Goal: Task Accomplishment & Management: Manage account settings

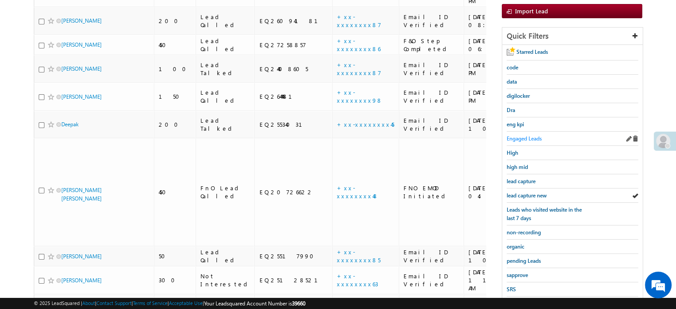
scroll to position [146, 0]
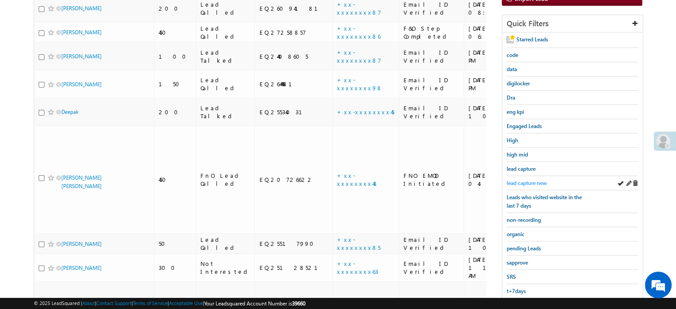
click at [536, 181] on span "lead capture new" at bounding box center [526, 182] width 40 height 7
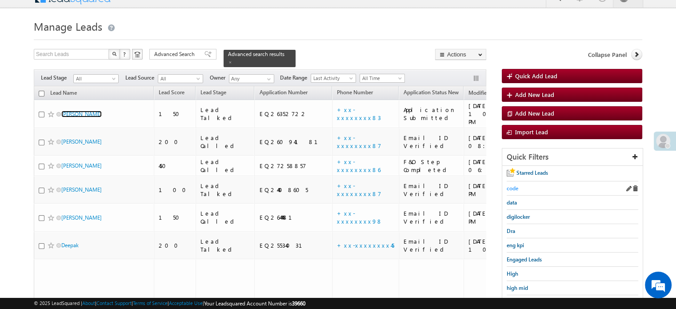
scroll to position [102, 0]
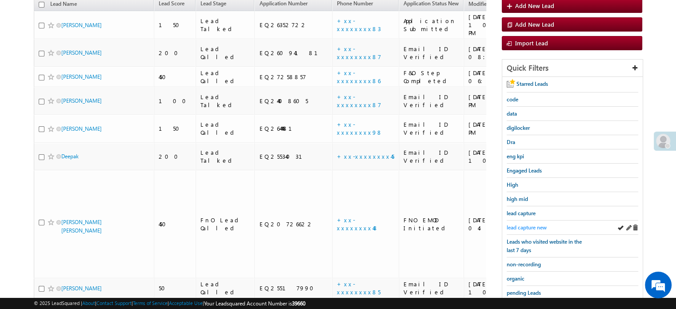
click at [523, 225] on span "lead capture new" at bounding box center [526, 227] width 40 height 7
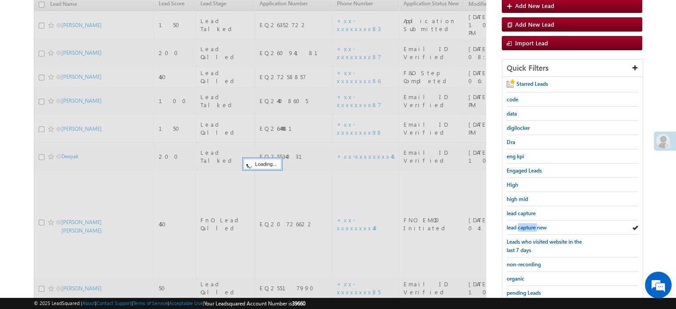
click at [523, 225] on span "lead capture new" at bounding box center [526, 227] width 40 height 7
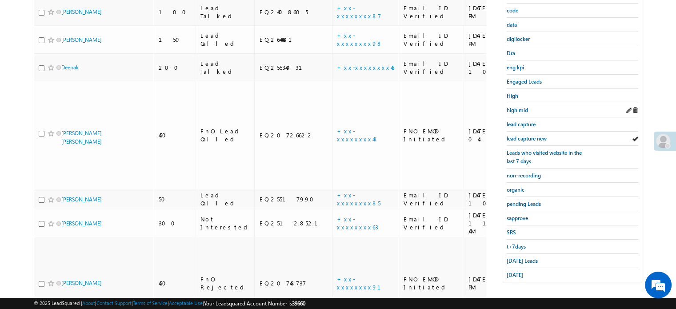
scroll to position [57, 0]
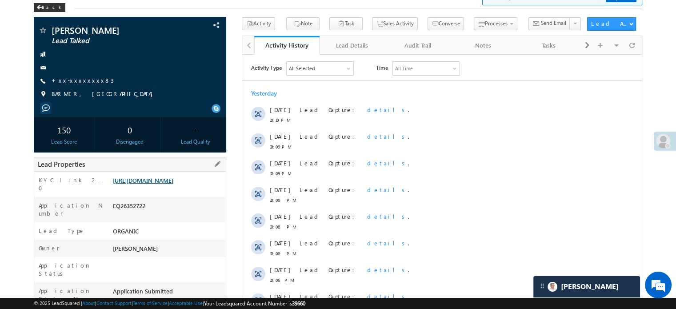
click at [143, 184] on link "https://angelbroking1-pk3em7sa.customui-test.leadsquared.com?leadId=5f7bb9ad-9b…" at bounding box center [143, 180] width 60 height 8
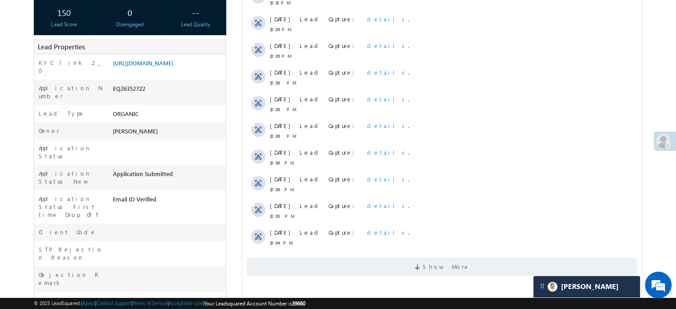
scroll to position [44, 0]
